Goal: Task Accomplishment & Management: Use online tool/utility

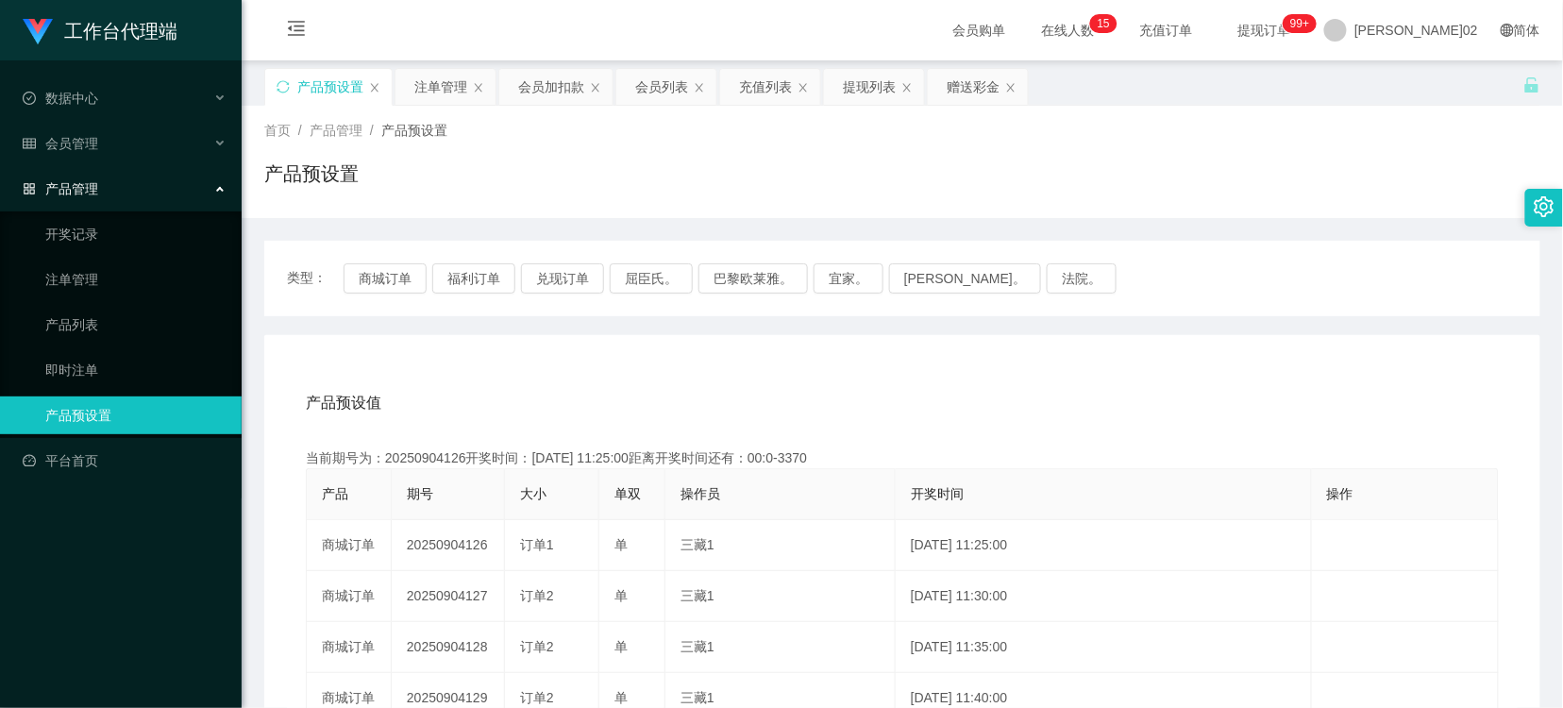
click at [562, 271] on button "兑现订单" at bounding box center [562, 278] width 83 height 30
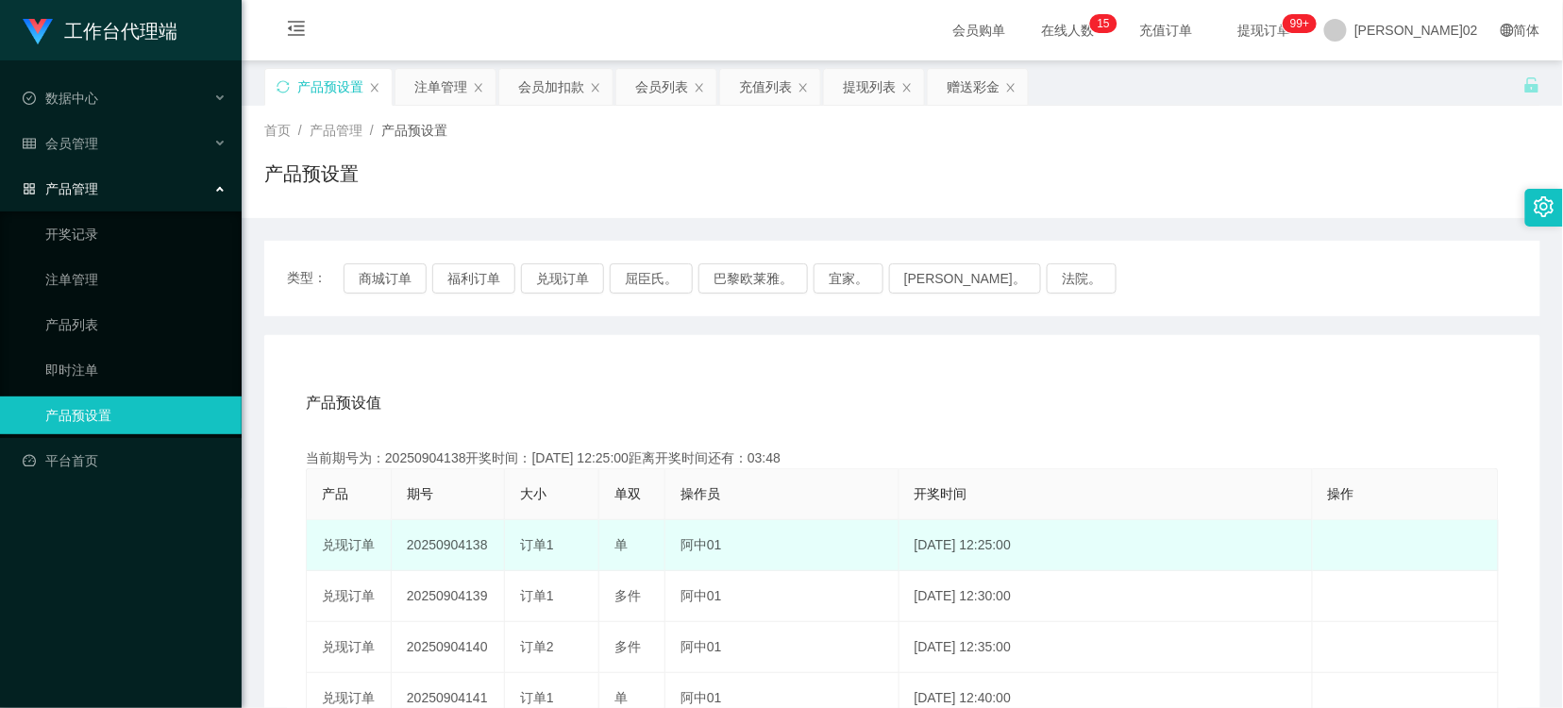
click at [455, 536] on td "20250904138" at bounding box center [448, 545] width 113 height 51
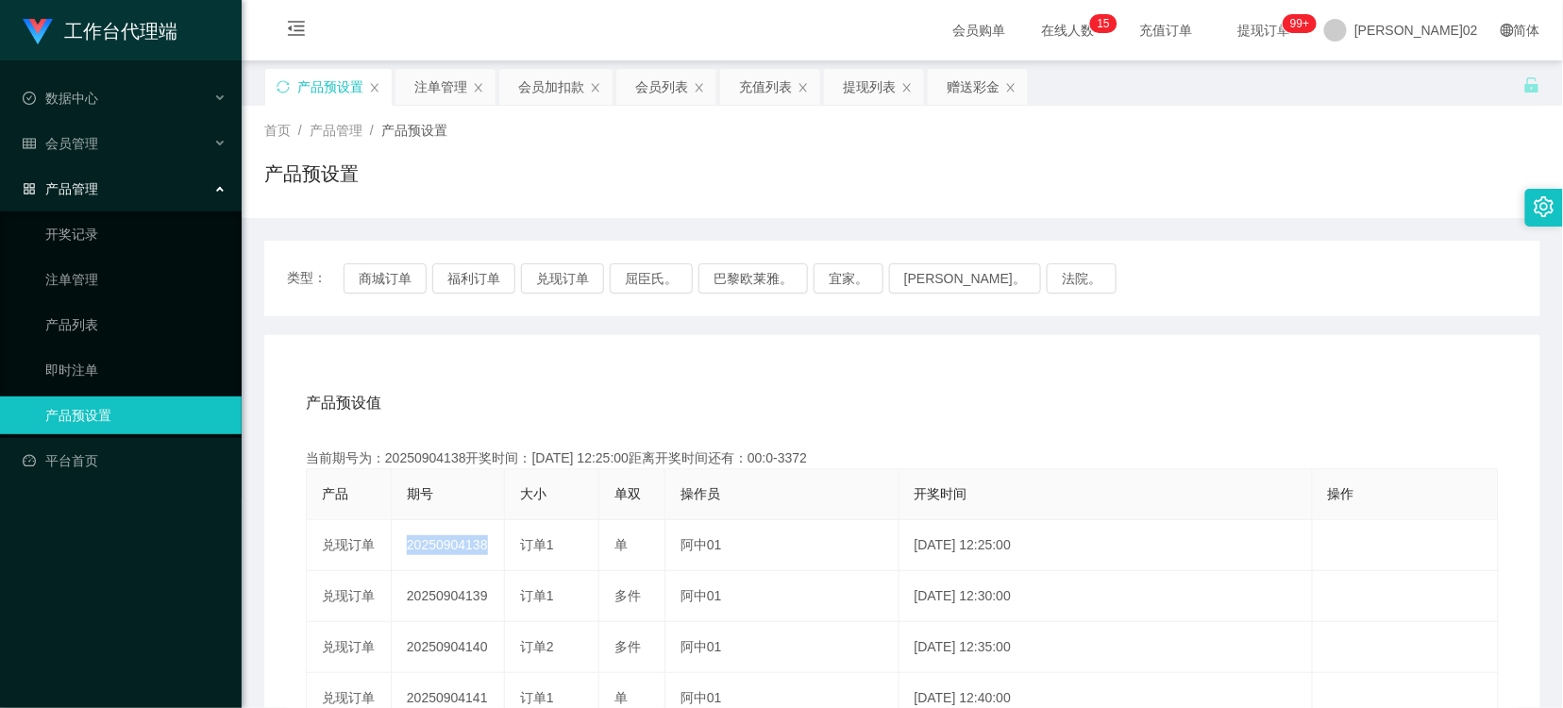
copy td "20250904138"
click at [999, 151] on div "首页 / 产品管理 / 产品预设置 / 产品预设置" at bounding box center [902, 162] width 1276 height 82
click at [567, 278] on button "兑现订单" at bounding box center [562, 278] width 83 height 30
